Goal: Information Seeking & Learning: Learn about a topic

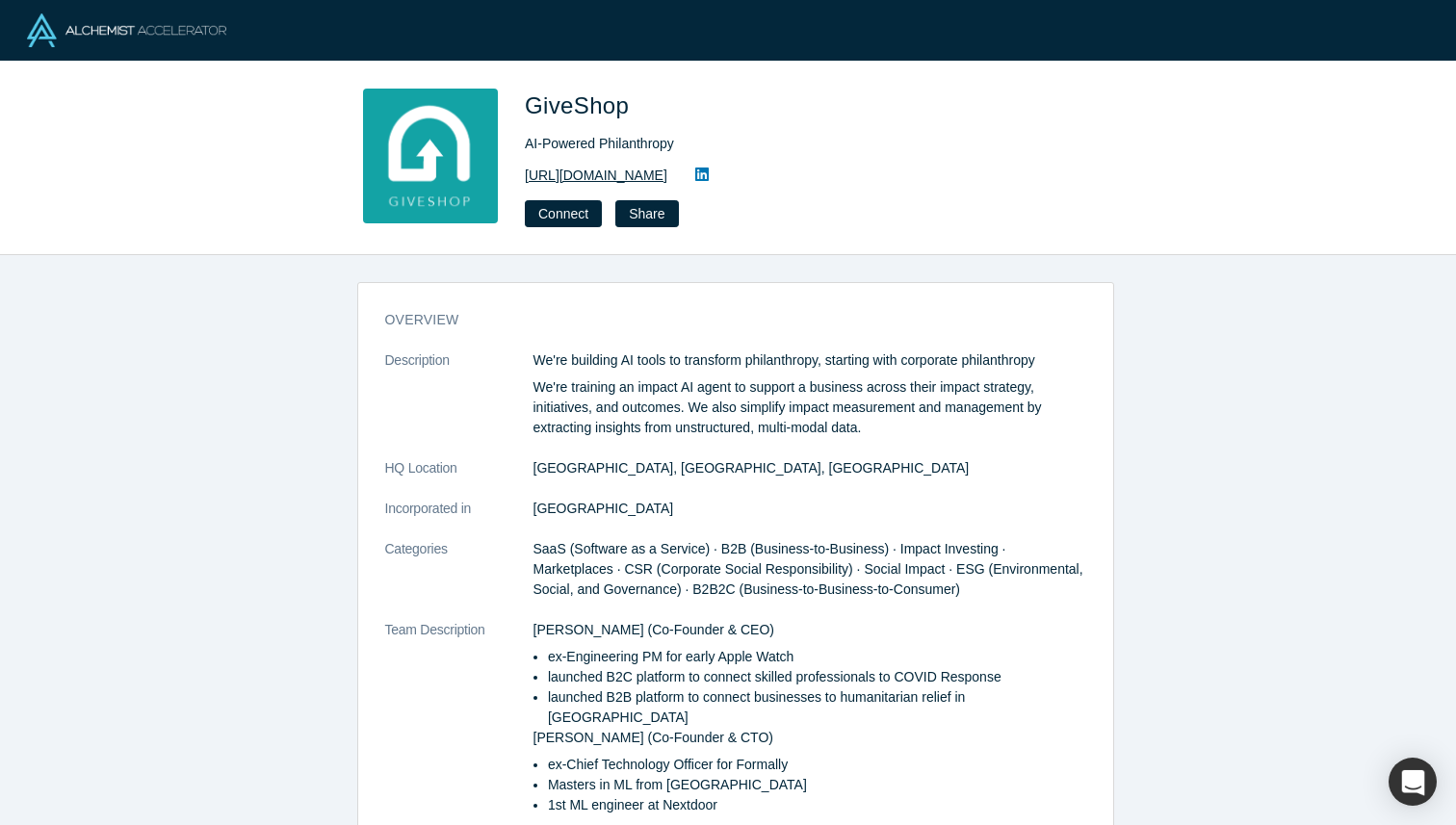
click at [595, 178] on link "[URL][DOMAIN_NAME]" at bounding box center [596, 175] width 143 height 20
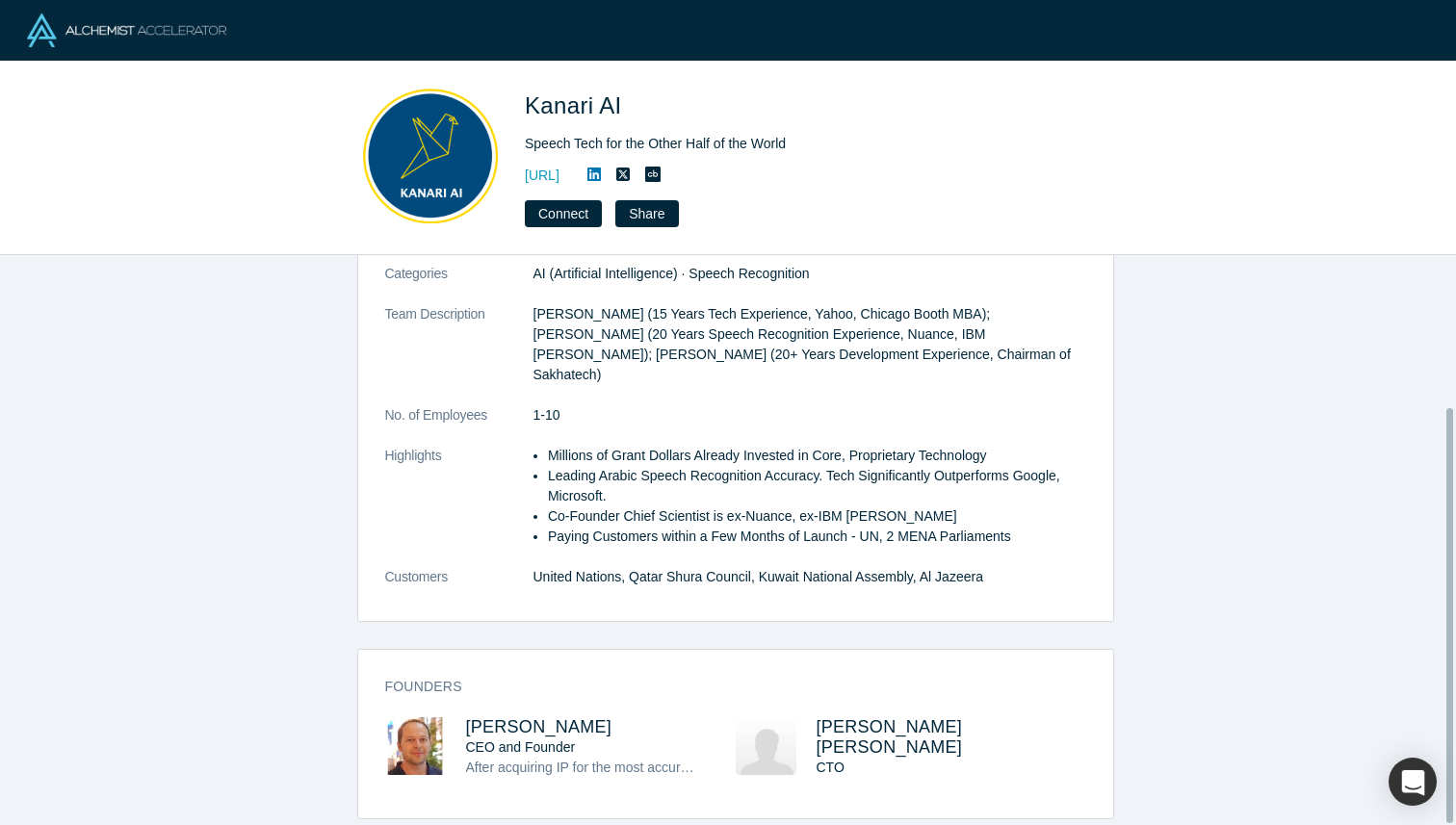
scroll to position [209, 0]
click at [559, 182] on link "https://kanari.ai/" at bounding box center [542, 175] width 35 height 20
